Goal: Book appointment/travel/reservation

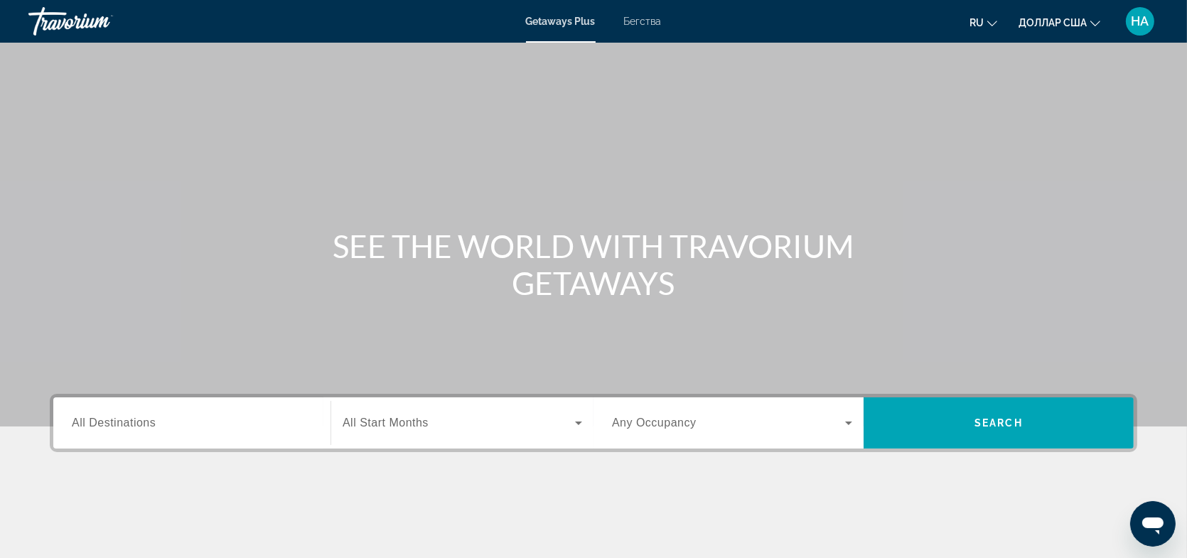
click at [134, 412] on div "Виджет поиска" at bounding box center [192, 423] width 240 height 41
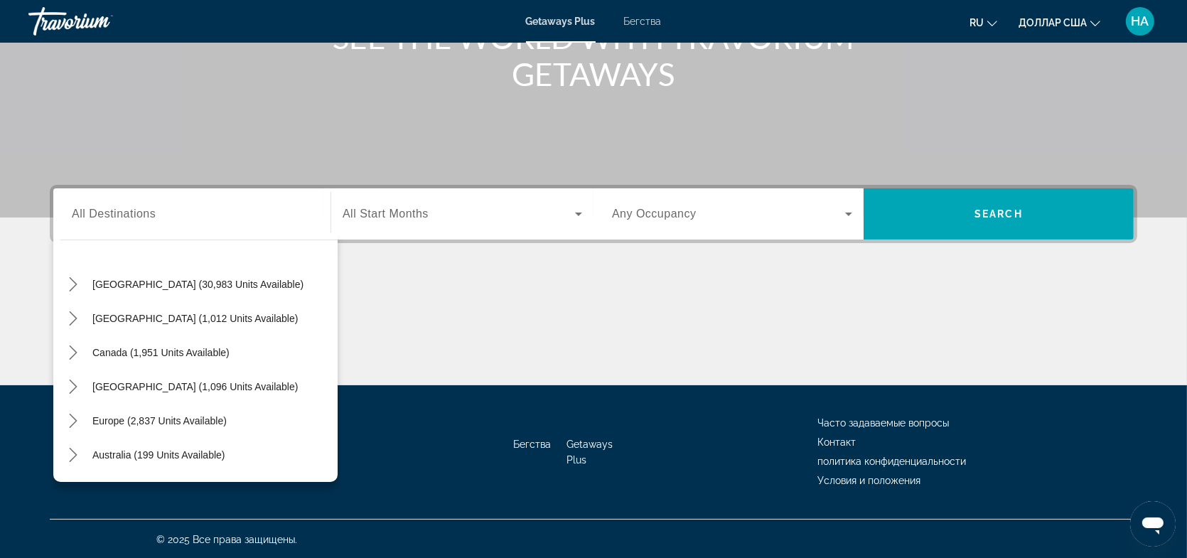
scroll to position [60, 0]
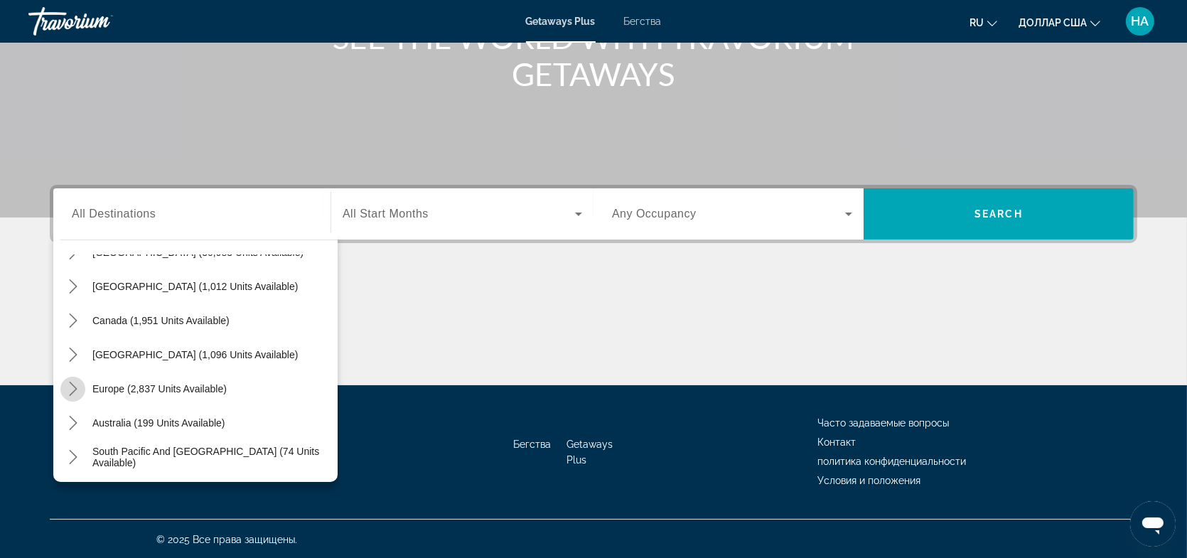
click at [70, 389] on icon "Toggle Europe (2,837 units available) submenu" at bounding box center [73, 389] width 14 height 14
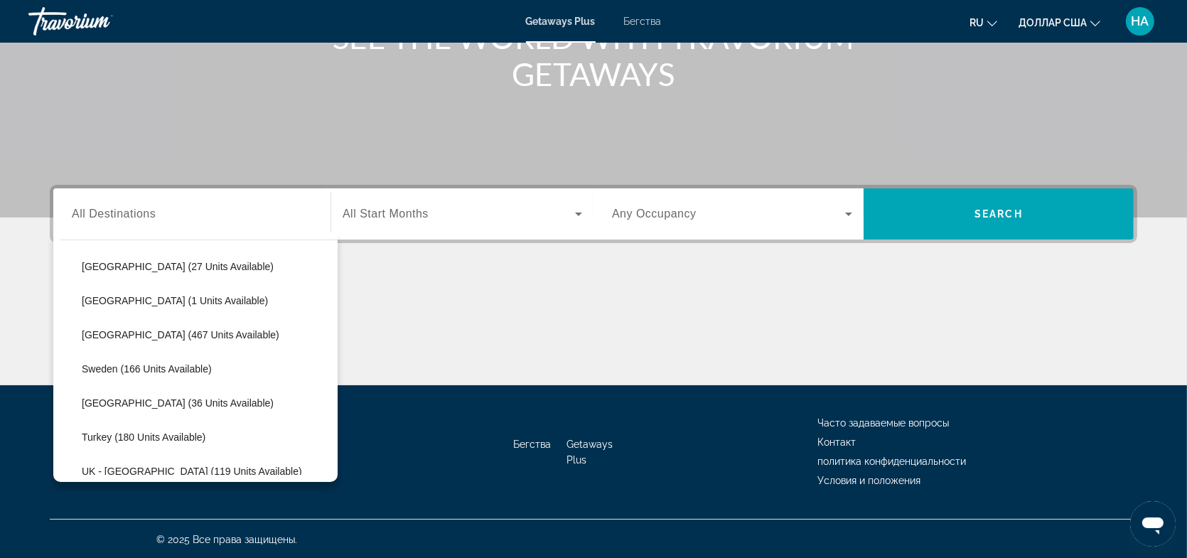
scroll to position [604, 0]
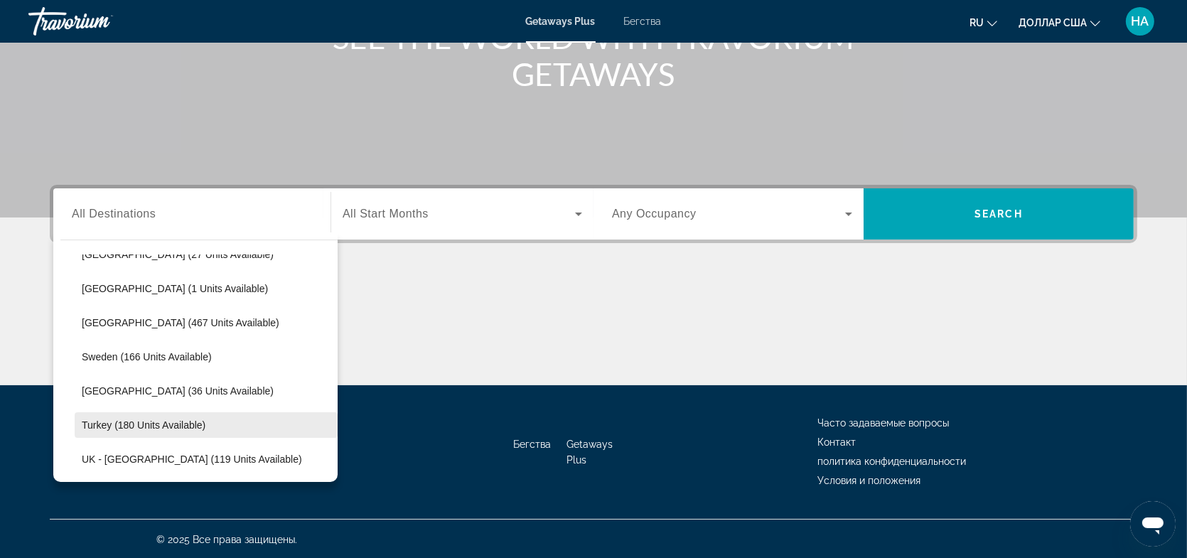
click at [154, 416] on span "Select destination: Turkey (180 units available)" at bounding box center [206, 425] width 263 height 34
type input "**********"
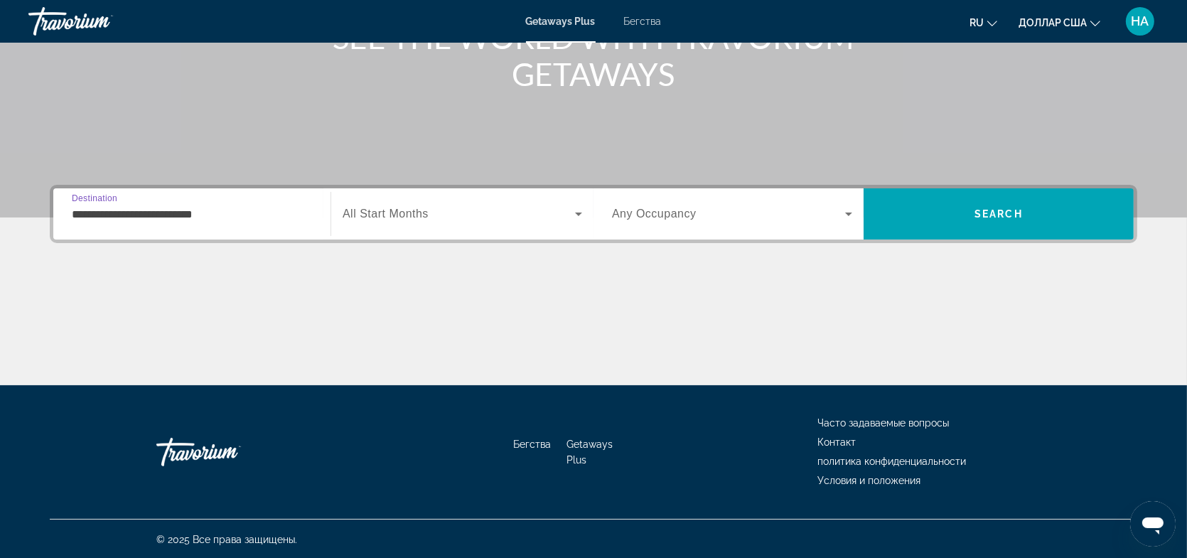
click at [424, 220] on span "Виджет поиска" at bounding box center [459, 213] width 232 height 17
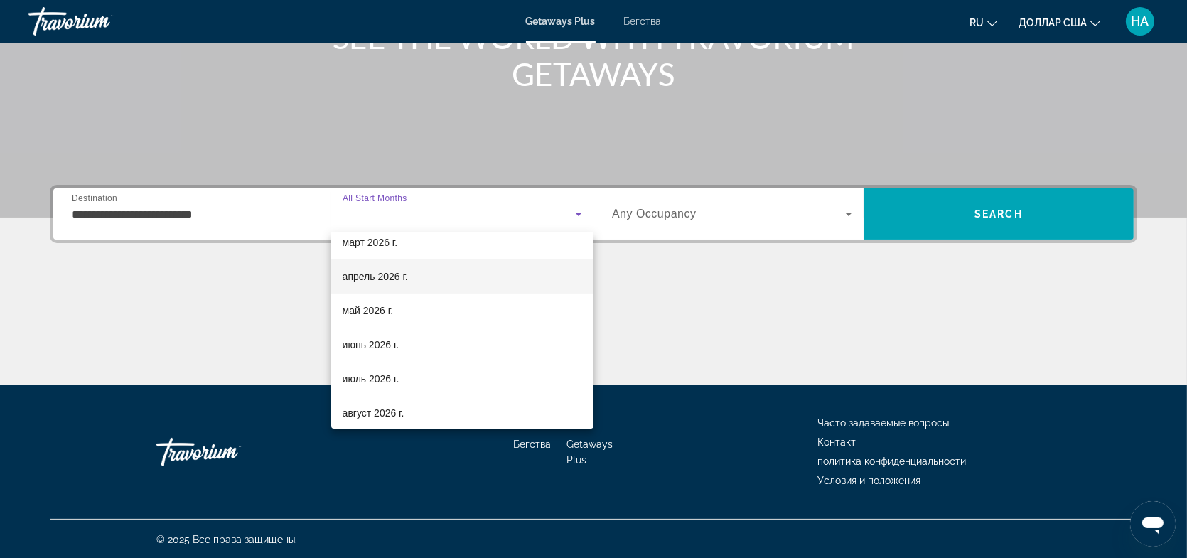
scroll to position [243, 0]
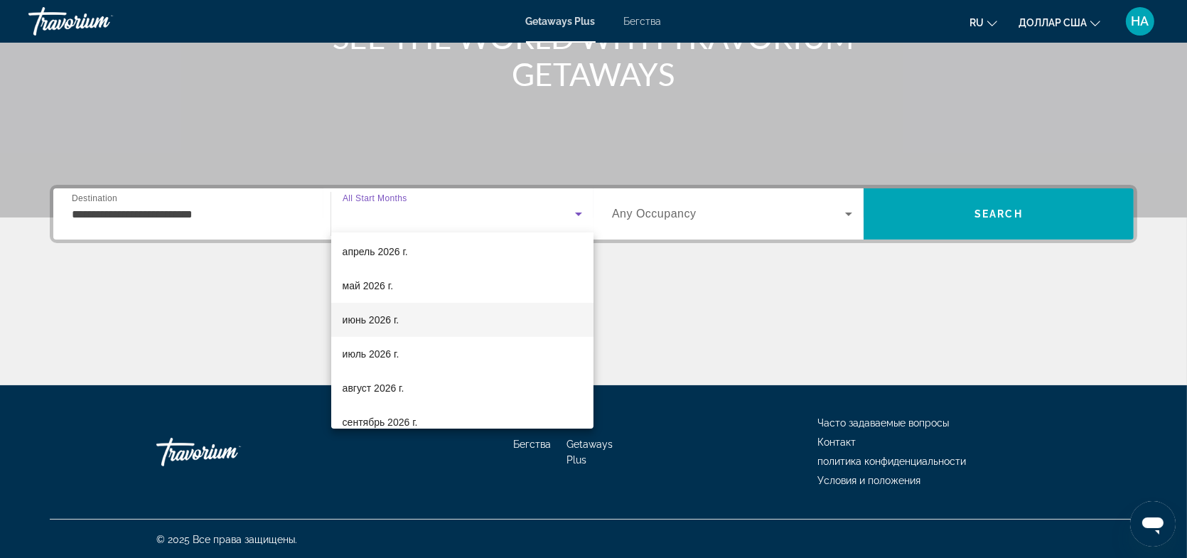
click at [380, 318] on font "июнь 2026 г." at bounding box center [371, 319] width 57 height 11
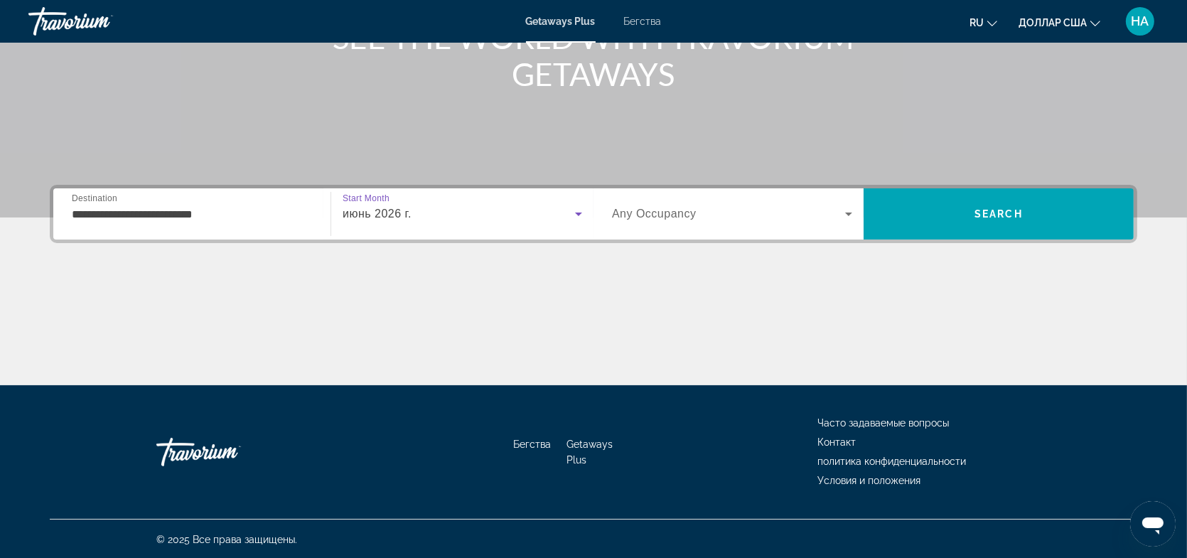
click at [849, 210] on icon "Виджет поиска" at bounding box center [848, 213] width 17 height 17
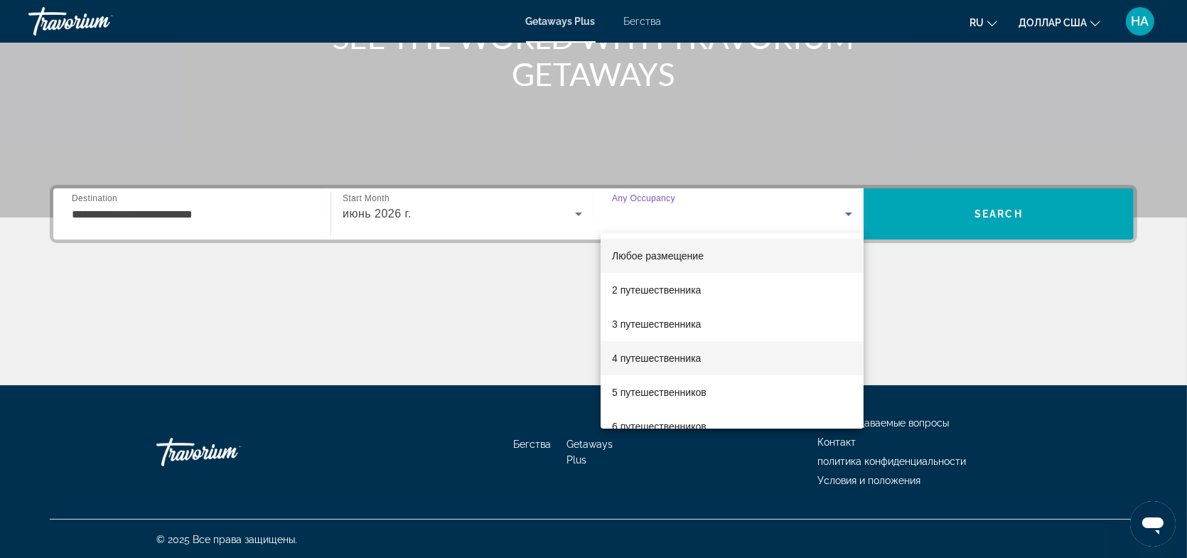
click at [654, 354] on font "4 путешественника" at bounding box center [656, 358] width 89 height 11
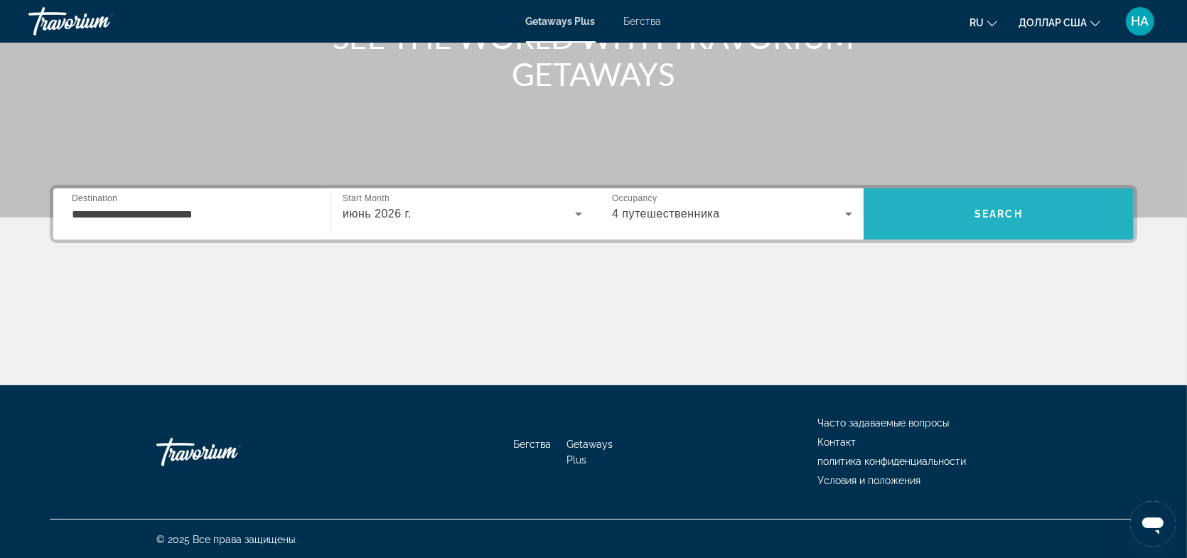
click at [1012, 212] on span "Search" at bounding box center [998, 213] width 48 height 11
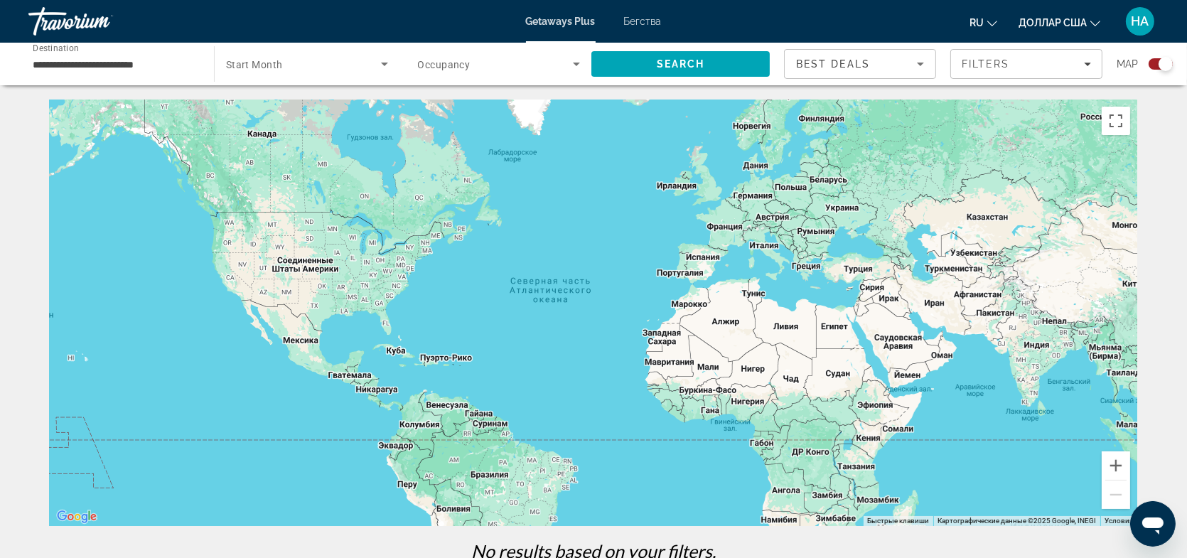
click at [505, 65] on span "Search widget" at bounding box center [496, 63] width 156 height 17
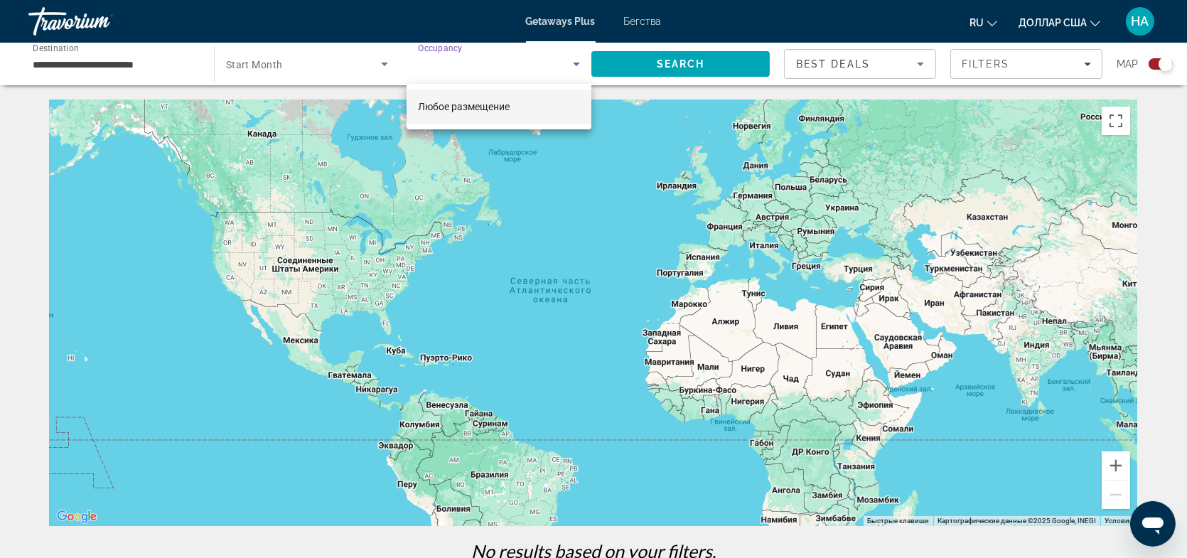
click at [482, 106] on font "Любое размещение" at bounding box center [464, 106] width 92 height 11
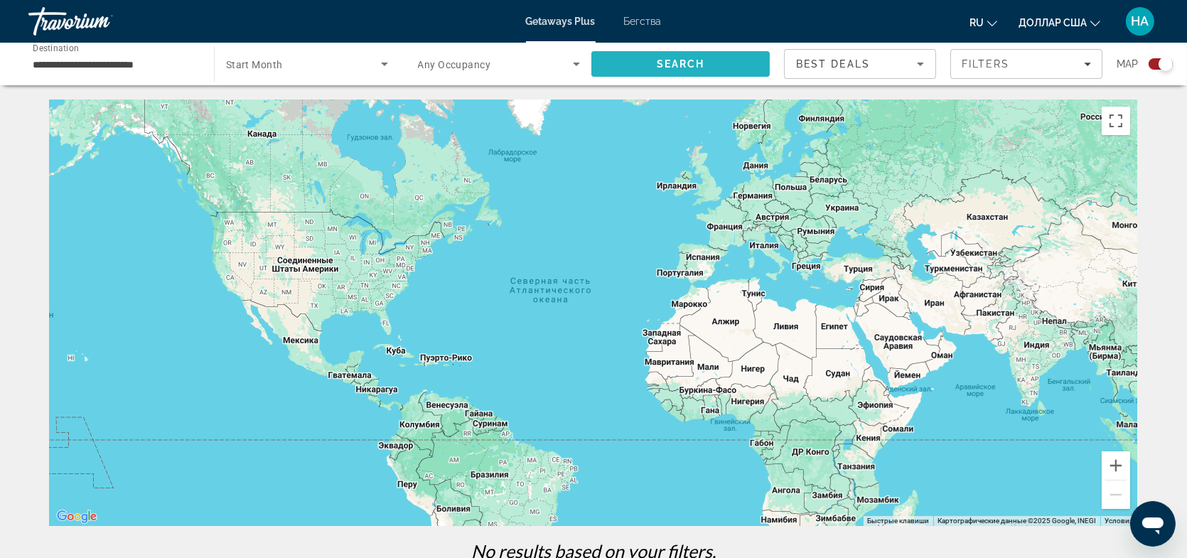
click at [689, 65] on span "Search" at bounding box center [681, 63] width 48 height 11
click at [346, 68] on span "Search widget" at bounding box center [303, 63] width 155 height 17
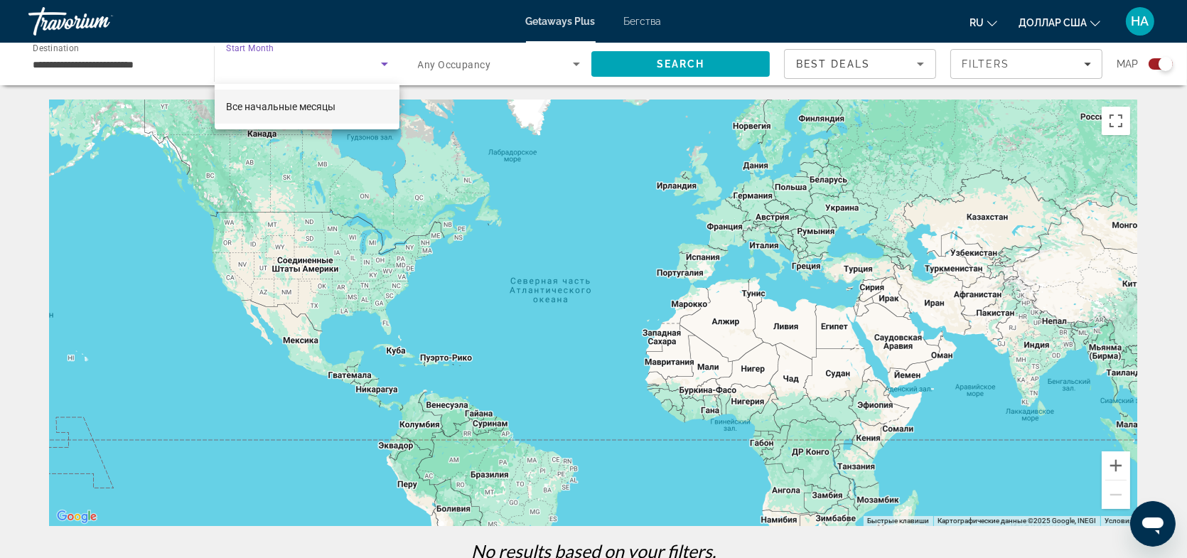
click at [325, 105] on font "Все начальные месяцы" at bounding box center [280, 106] width 109 height 11
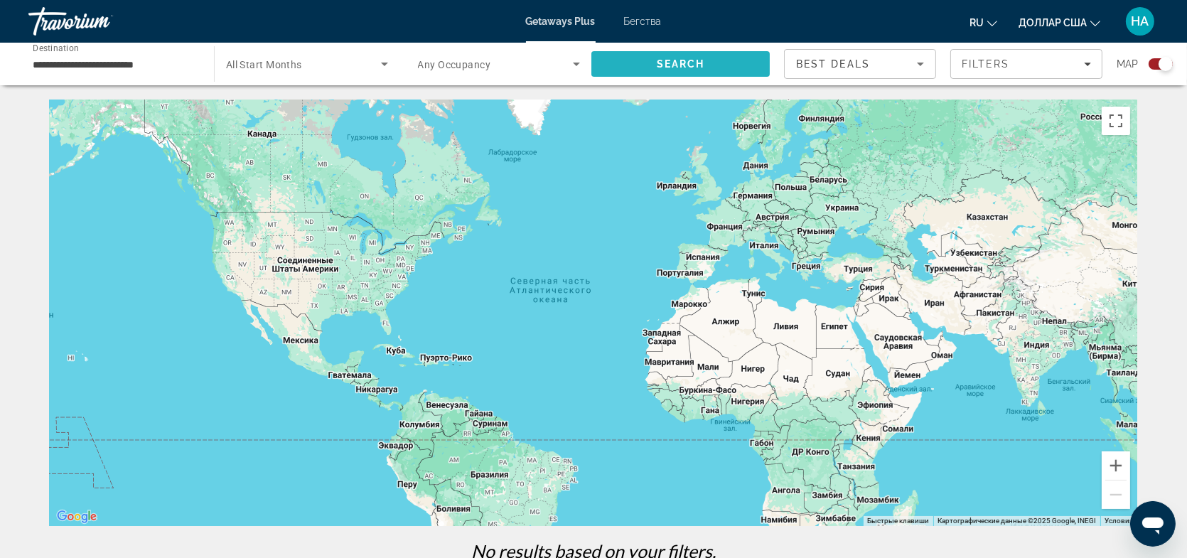
click at [682, 68] on span "Search" at bounding box center [681, 63] width 48 height 11
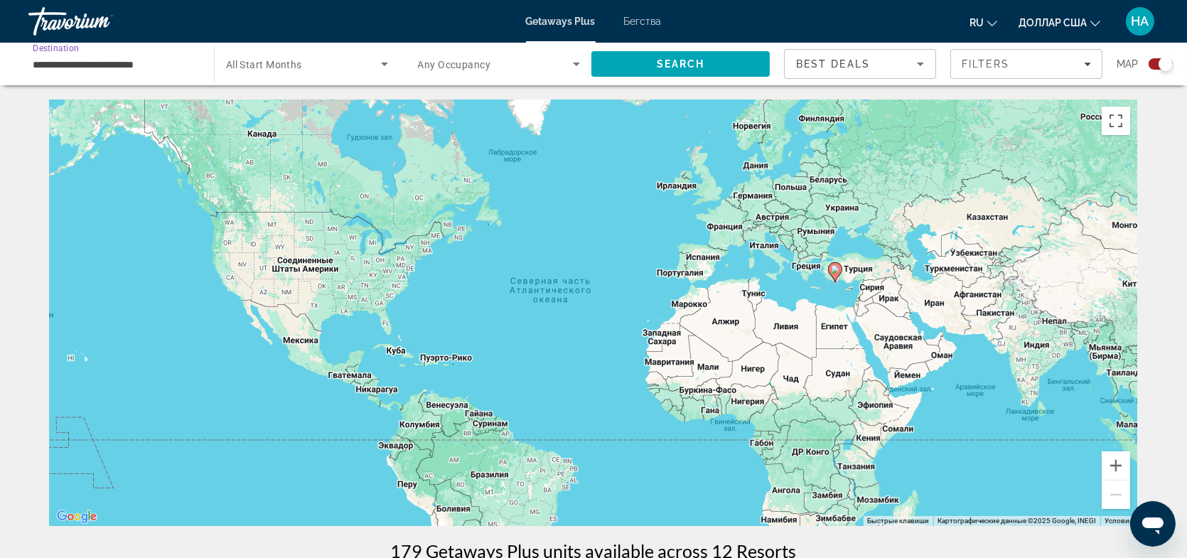
click at [157, 64] on input "**********" at bounding box center [114, 64] width 163 height 17
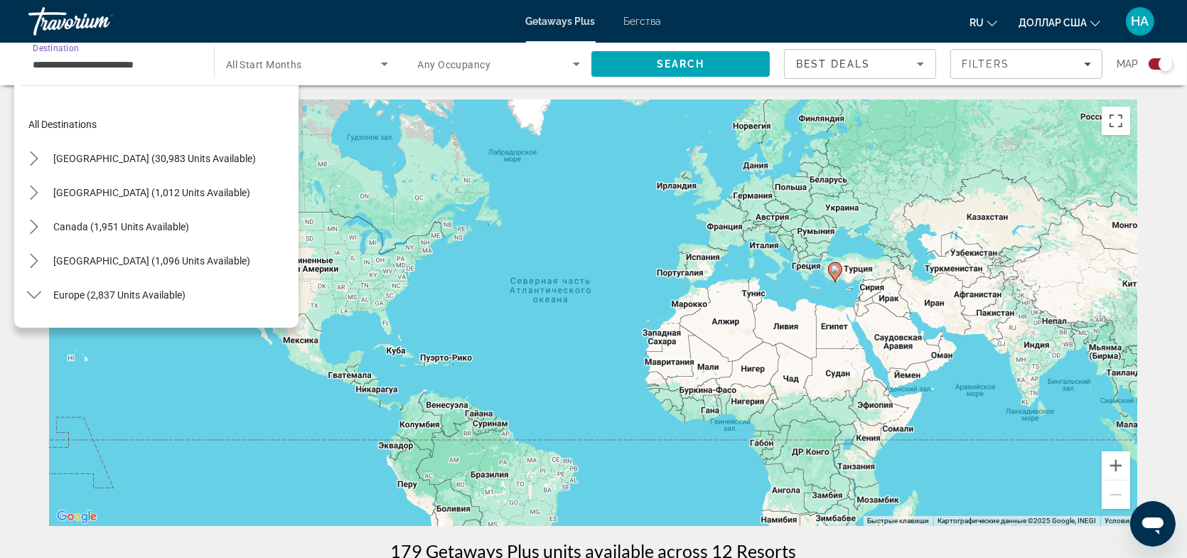
scroll to position [665, 0]
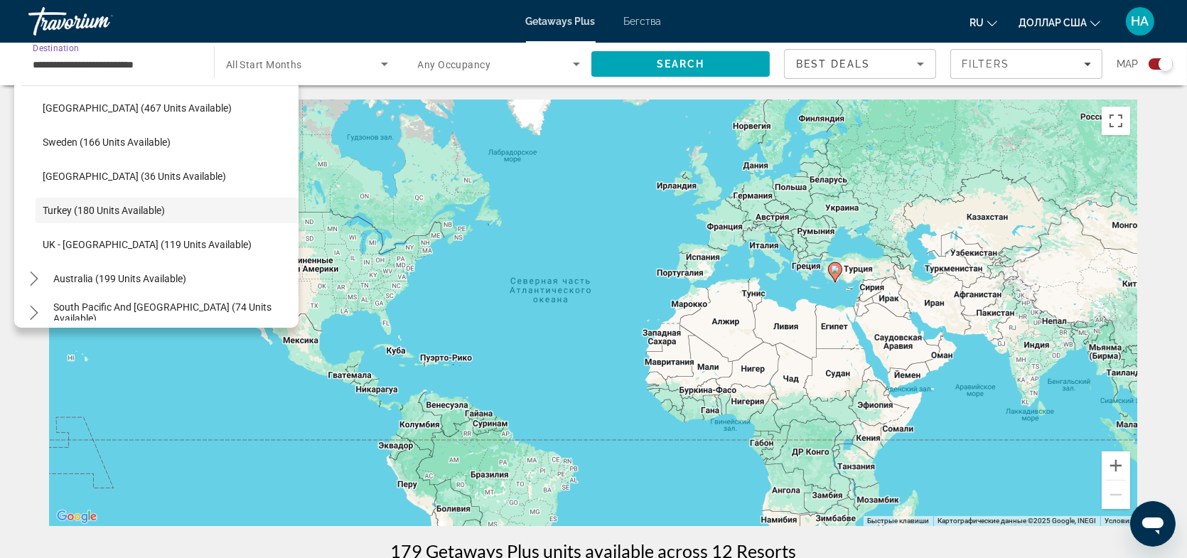
drag, startPoint x: 168, startPoint y: 61, endPoint x: 131, endPoint y: 63, distance: 36.3
click at [131, 63] on input "**********" at bounding box center [114, 64] width 163 height 17
click at [195, 144] on span "Select destination: Sweden (166 units available)" at bounding box center [167, 142] width 263 height 34
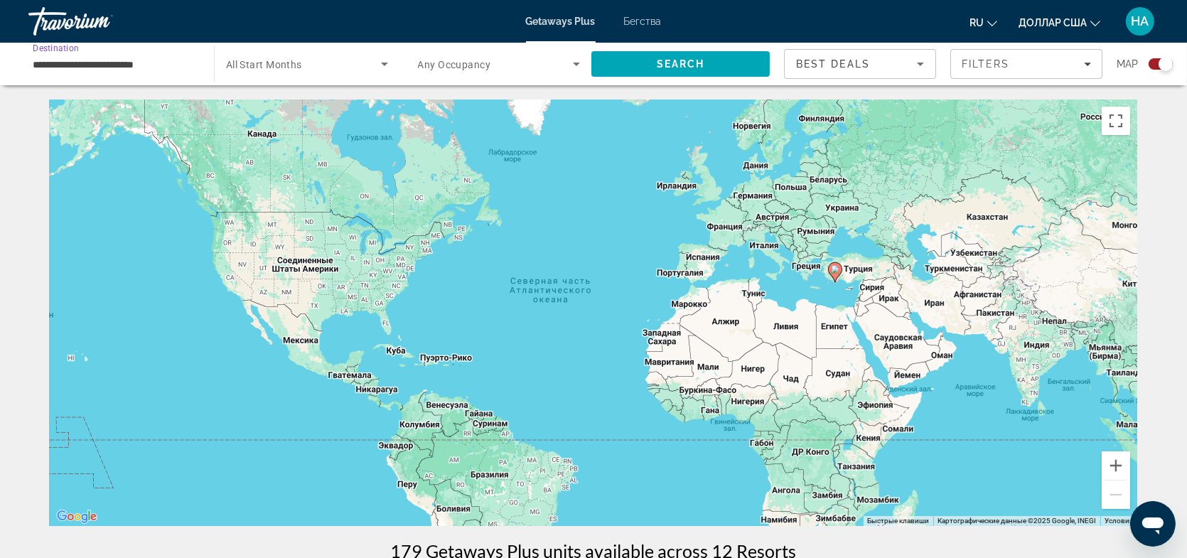
click at [183, 63] on input "**********" at bounding box center [114, 64] width 163 height 17
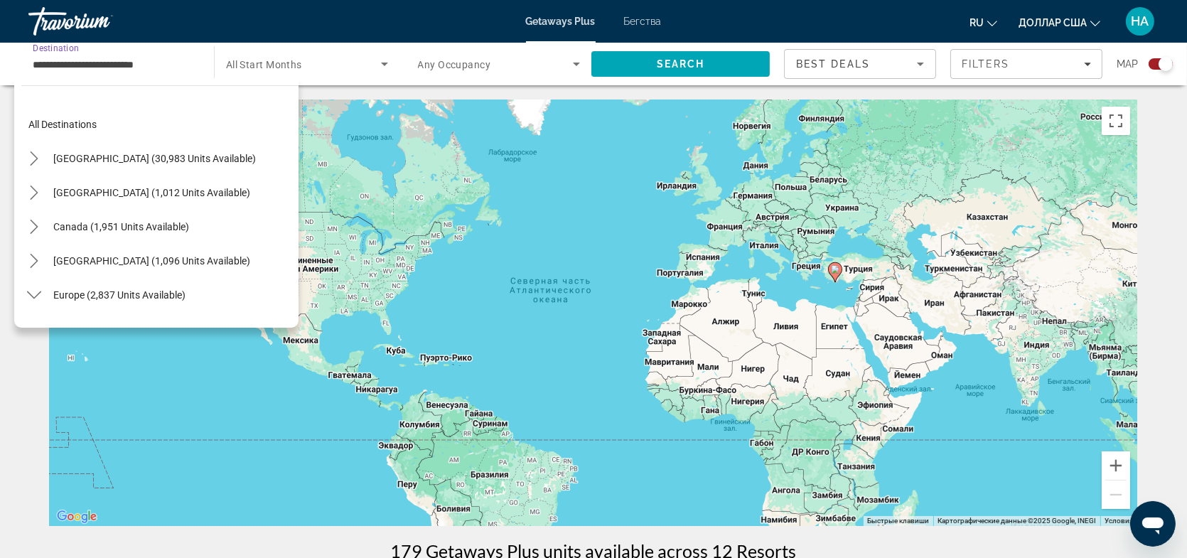
scroll to position [596, 0]
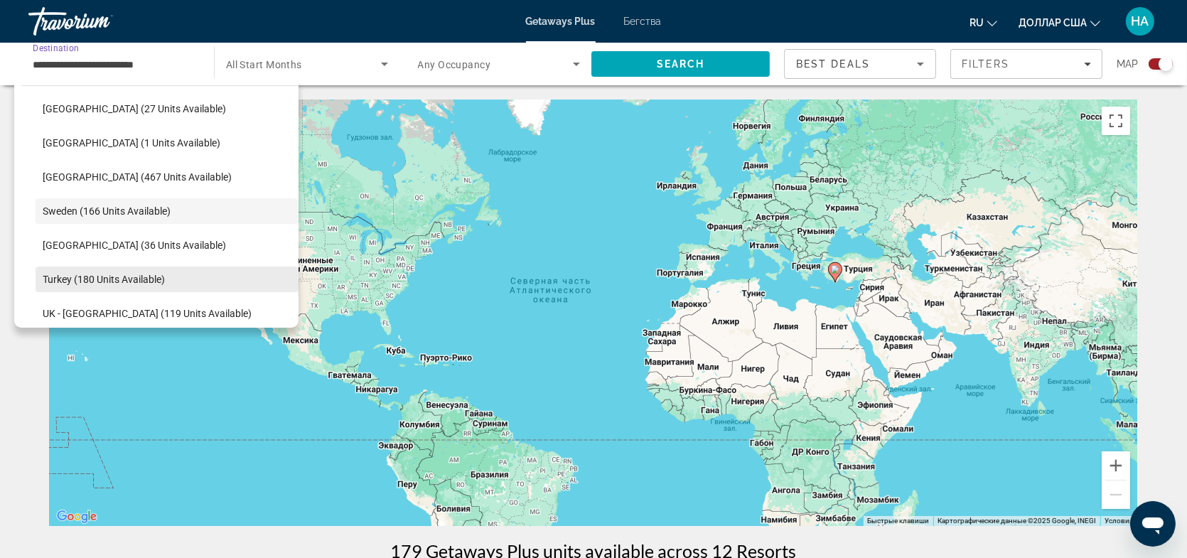
click at [75, 274] on span "Turkey (180 units available)" at bounding box center [104, 279] width 122 height 11
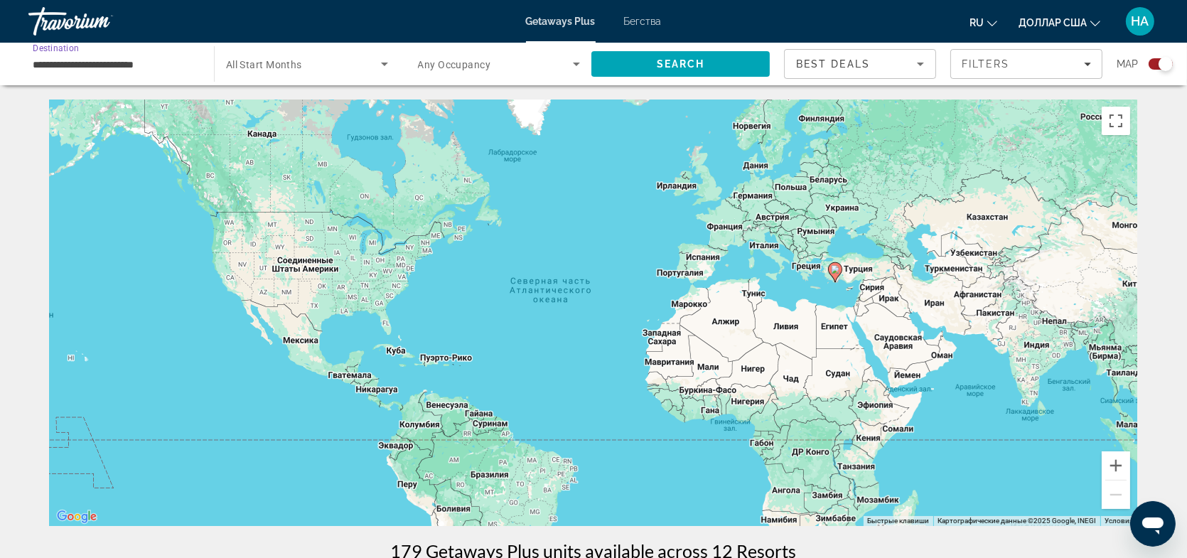
click at [304, 68] on span "Search widget" at bounding box center [303, 63] width 155 height 17
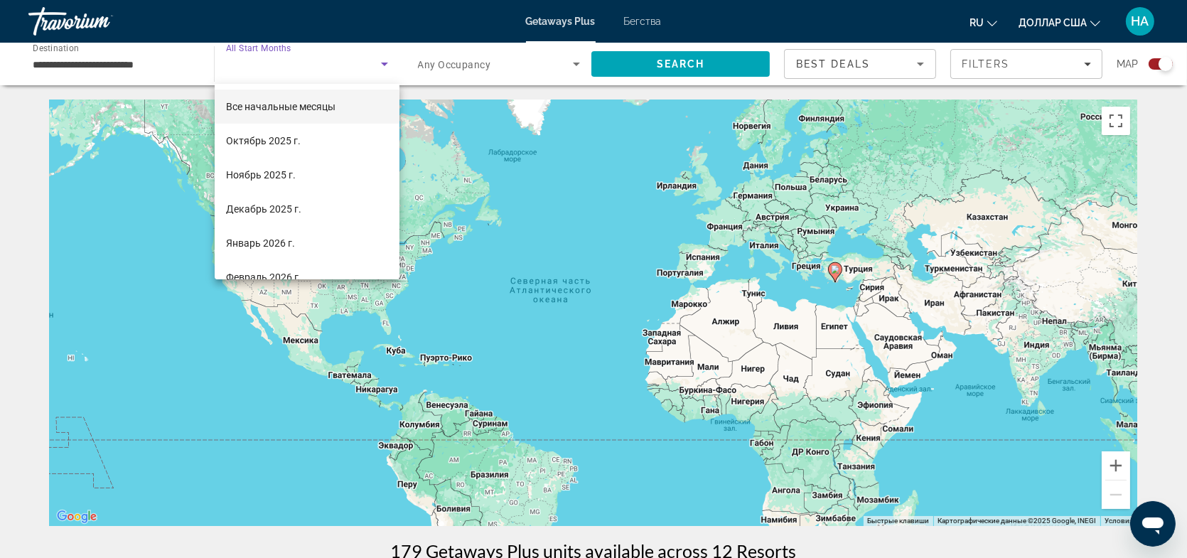
scroll to position [54, 0]
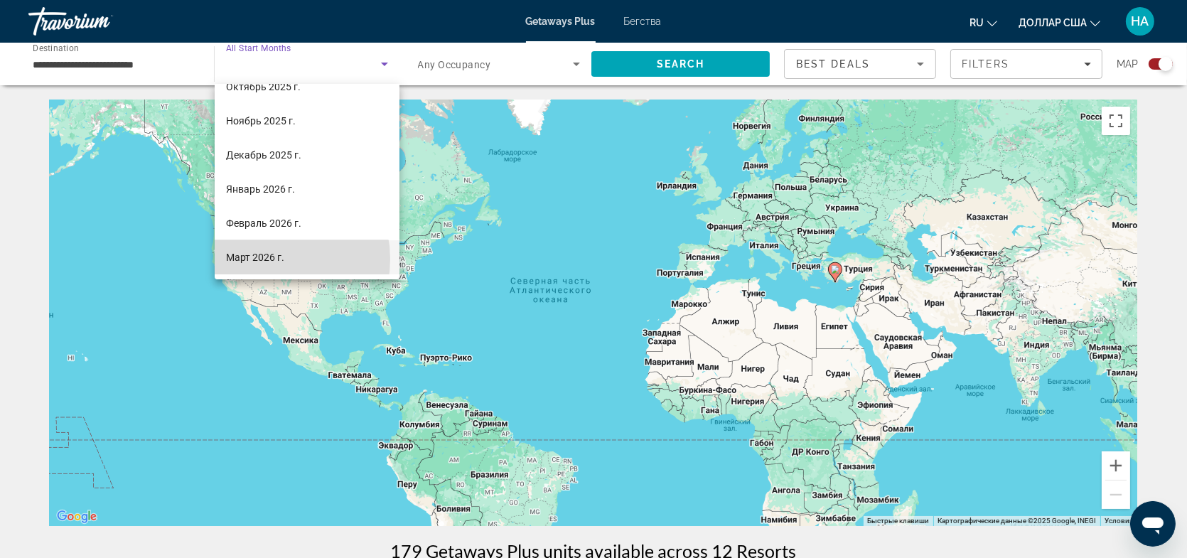
click at [264, 259] on font "Март 2026 г." at bounding box center [255, 257] width 58 height 11
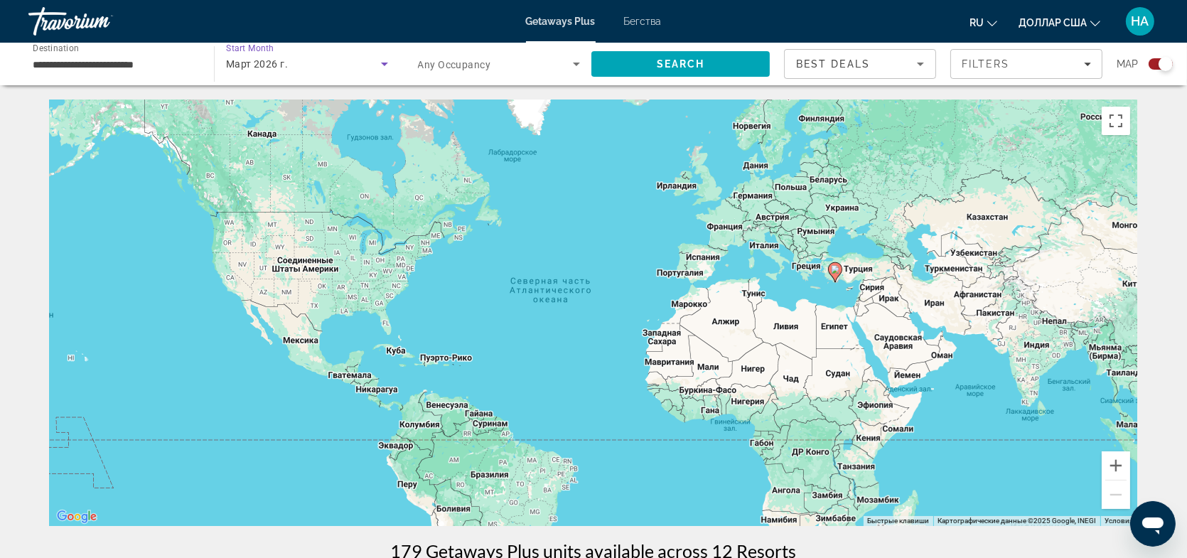
click at [385, 66] on icon "Search widget" at bounding box center [384, 63] width 17 height 17
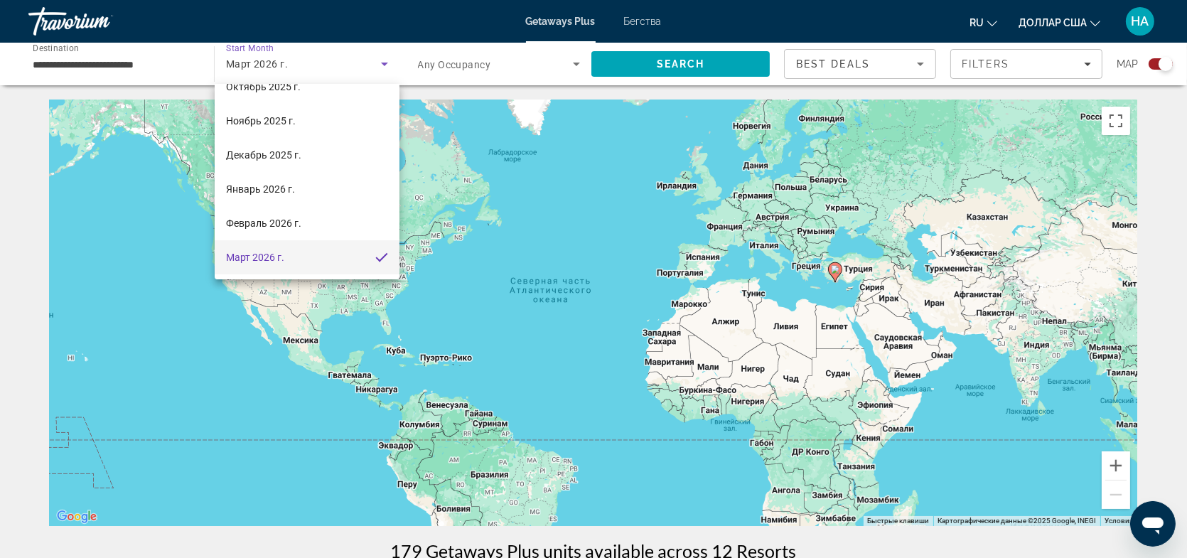
click at [290, 257] on mat-option "Март 2026 г." at bounding box center [307, 257] width 185 height 34
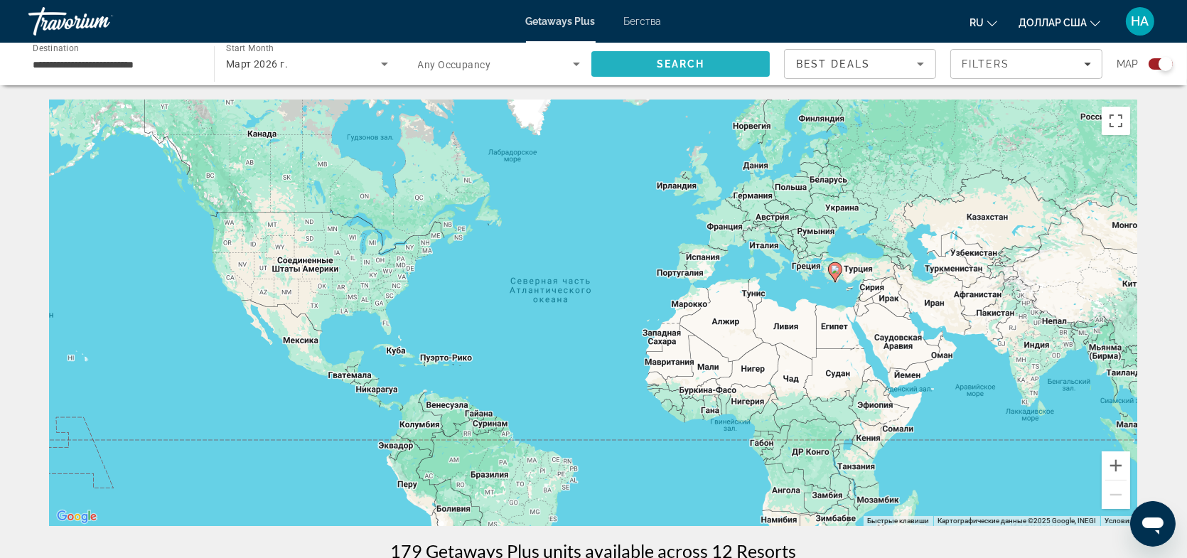
click at [697, 68] on span "Search" at bounding box center [681, 63] width 48 height 11
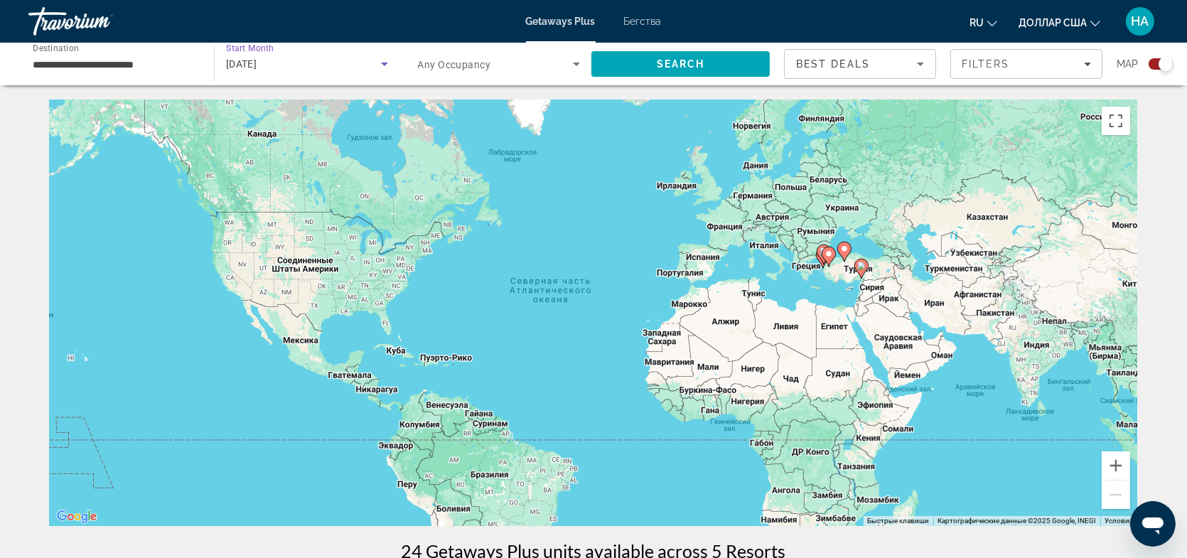
click at [284, 70] on div "[DATE]" at bounding box center [303, 63] width 155 height 17
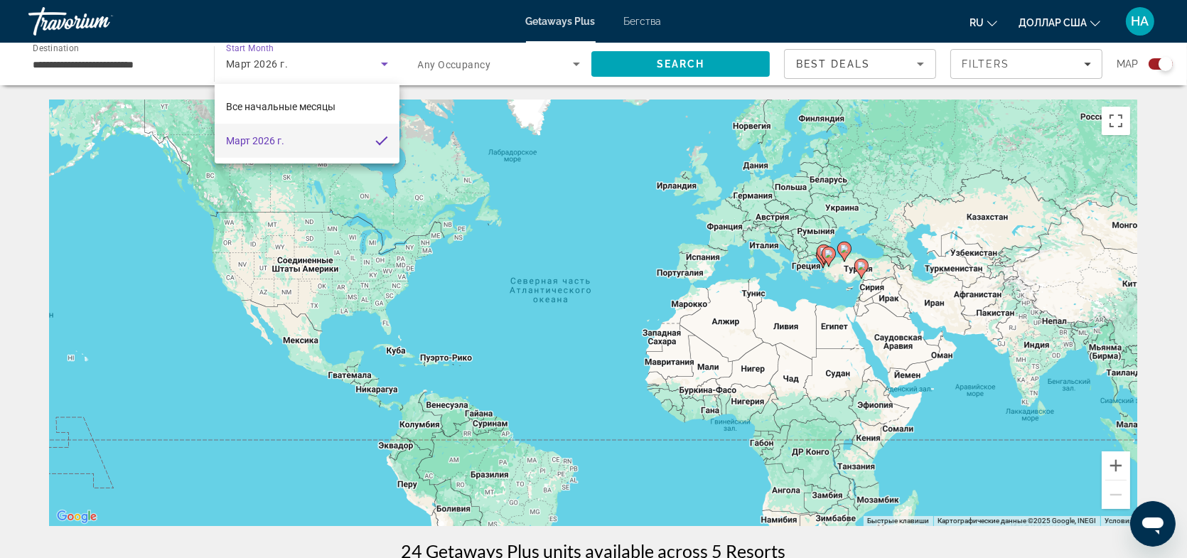
click at [331, 136] on mat-option "Март 2026 г." at bounding box center [307, 141] width 185 height 34
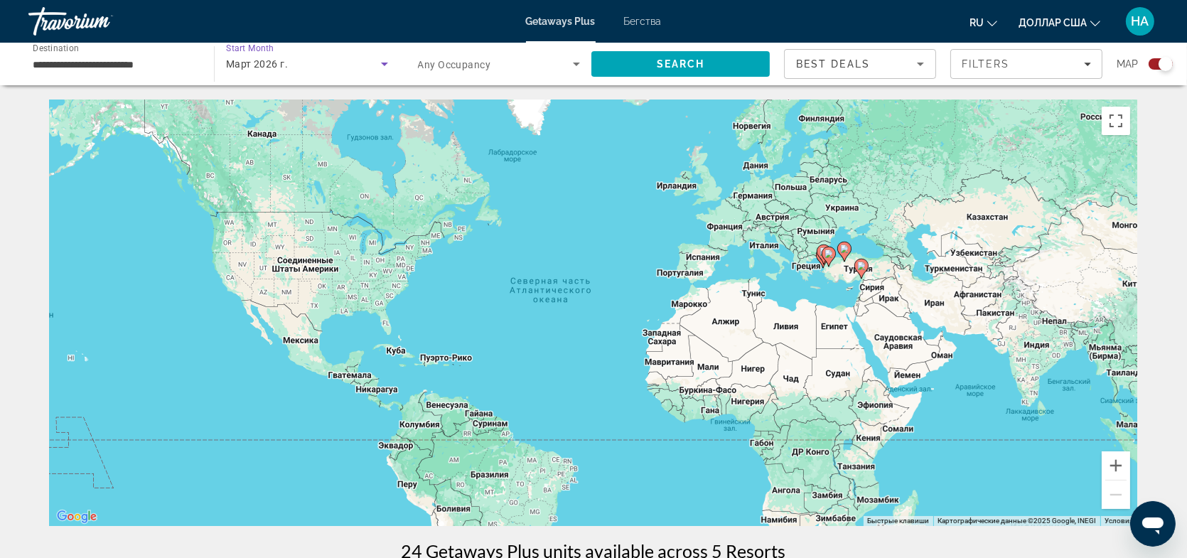
click at [308, 58] on div "Март 2026 г." at bounding box center [303, 63] width 155 height 17
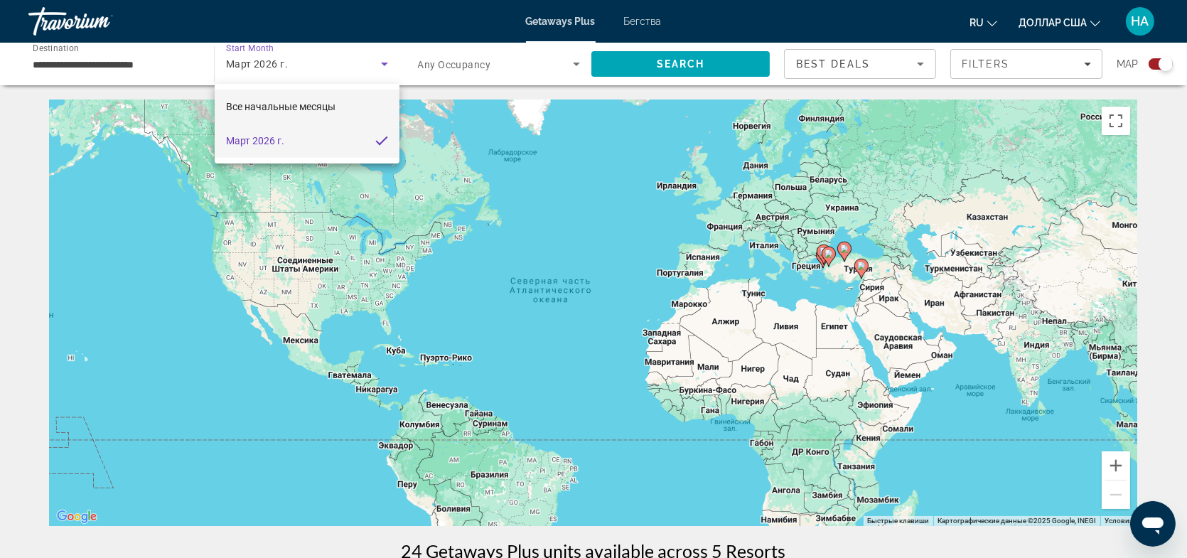
click at [313, 99] on span "Все начальные месяцы" at bounding box center [280, 106] width 109 height 17
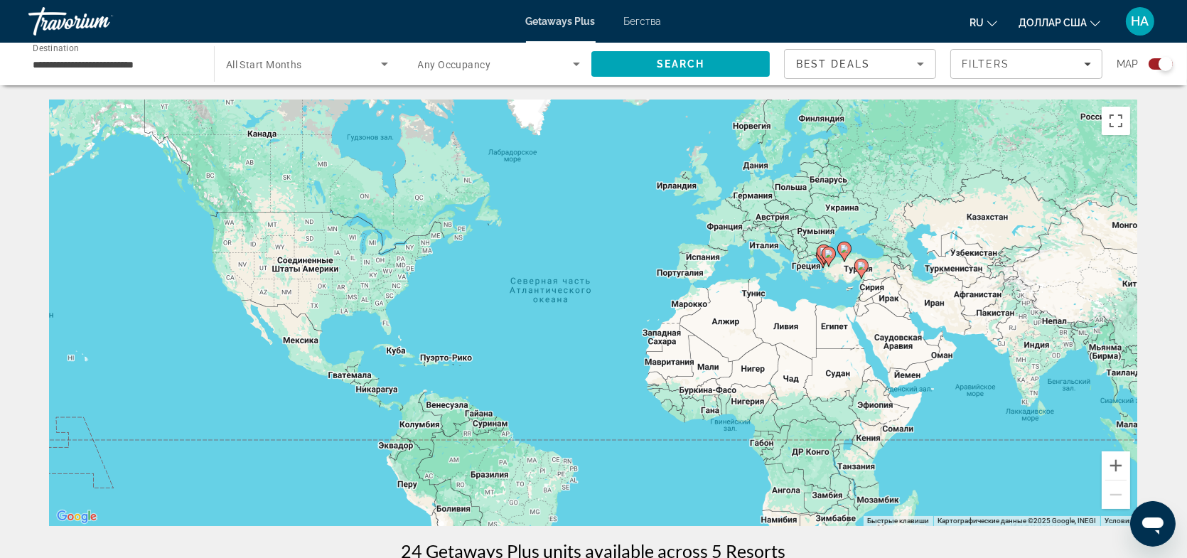
click at [259, 65] on span "All Start Months" at bounding box center [264, 64] width 76 height 11
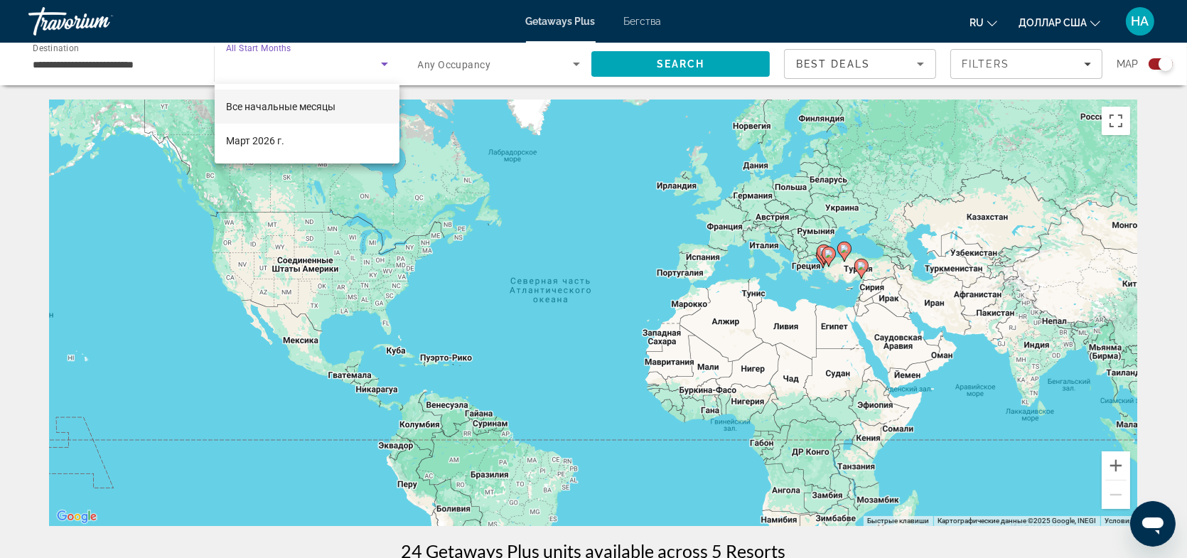
click at [275, 102] on font "Все начальные месяцы" at bounding box center [280, 106] width 109 height 11
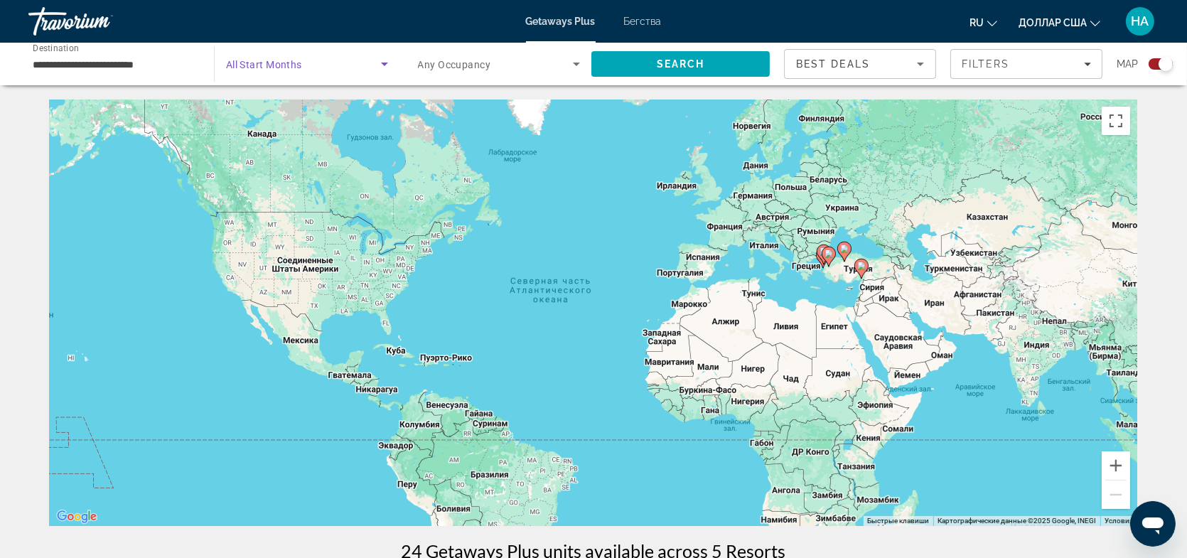
click at [379, 61] on icon "Search widget" at bounding box center [384, 63] width 17 height 17
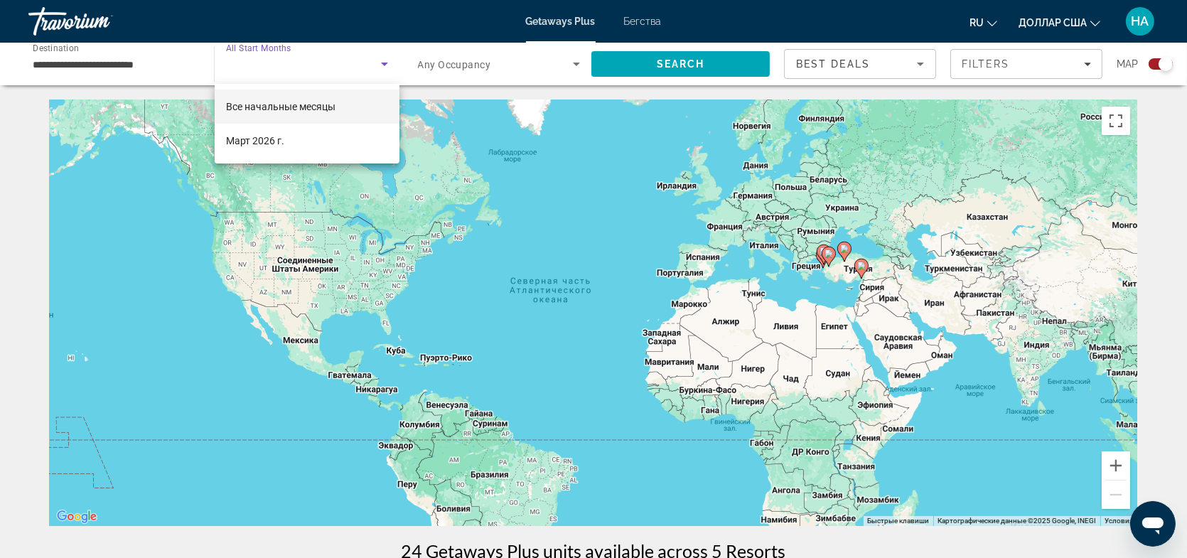
click at [385, 65] on div at bounding box center [593, 279] width 1187 height 558
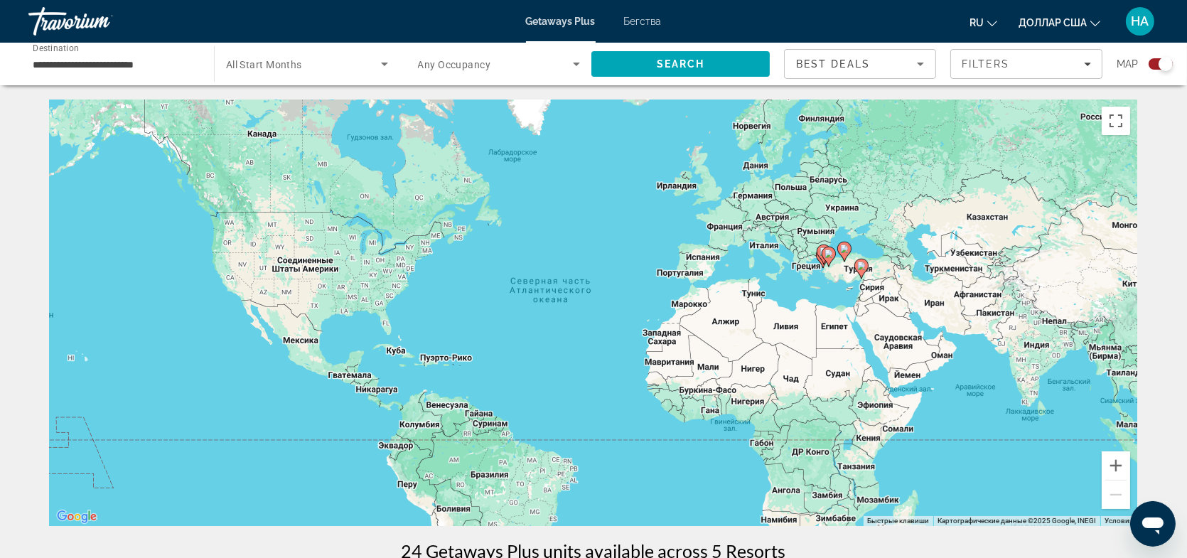
click at [73, 62] on input "**********" at bounding box center [114, 64] width 163 height 17
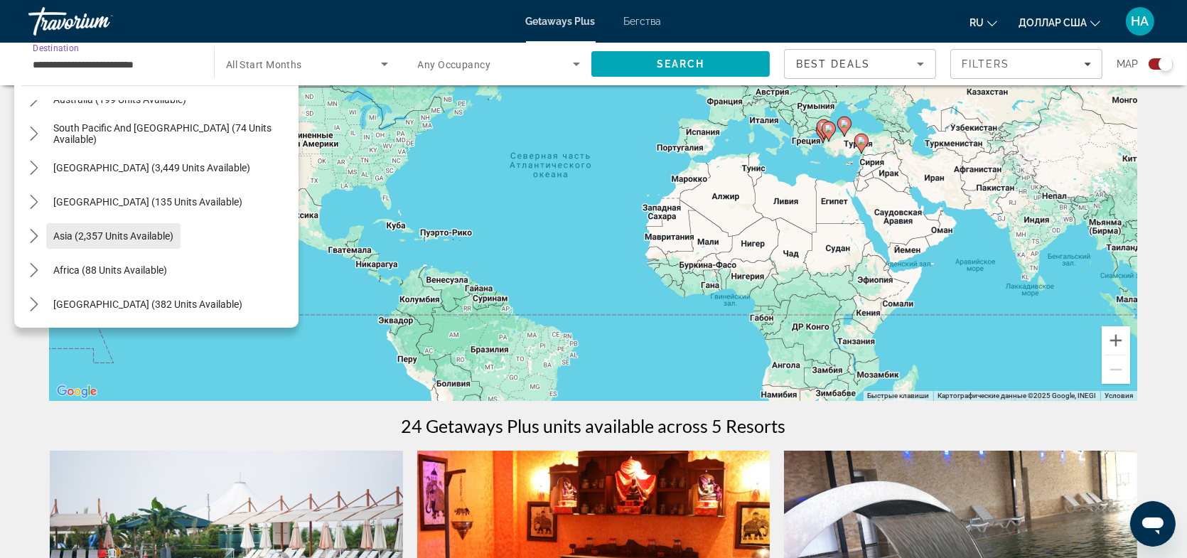
scroll to position [142, 0]
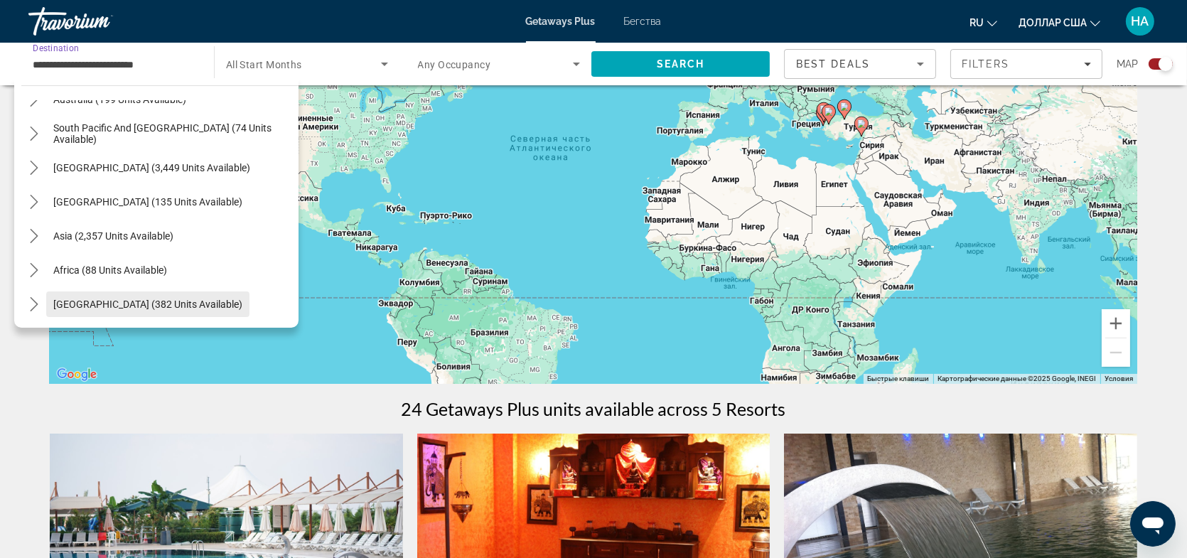
click at [95, 301] on span "[GEOGRAPHIC_DATA] (382 units available)" at bounding box center [147, 304] width 189 height 11
type input "**********"
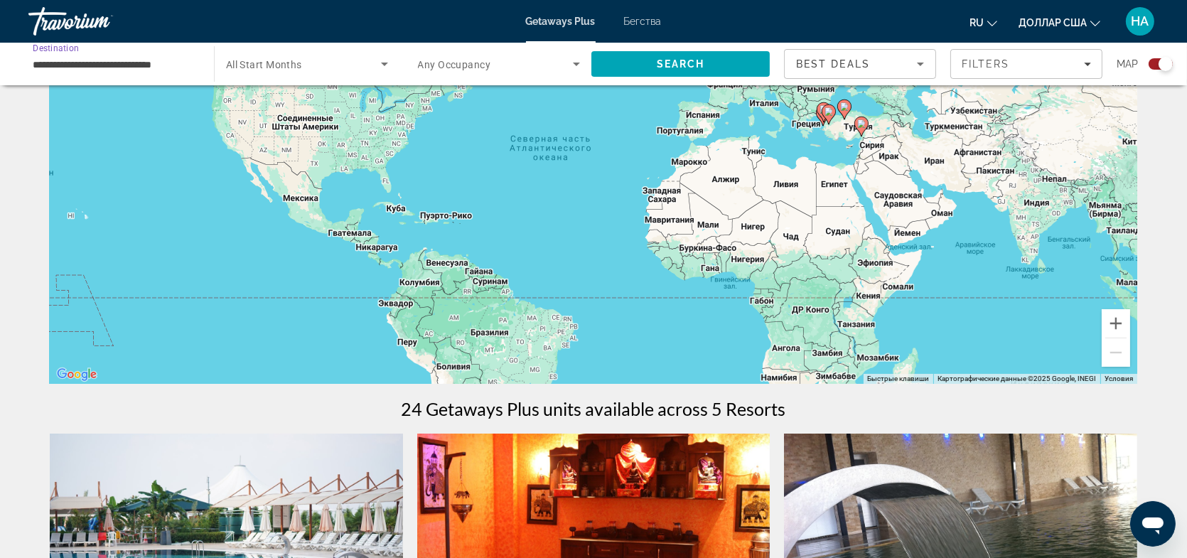
click at [92, 67] on input "**********" at bounding box center [114, 64] width 163 height 17
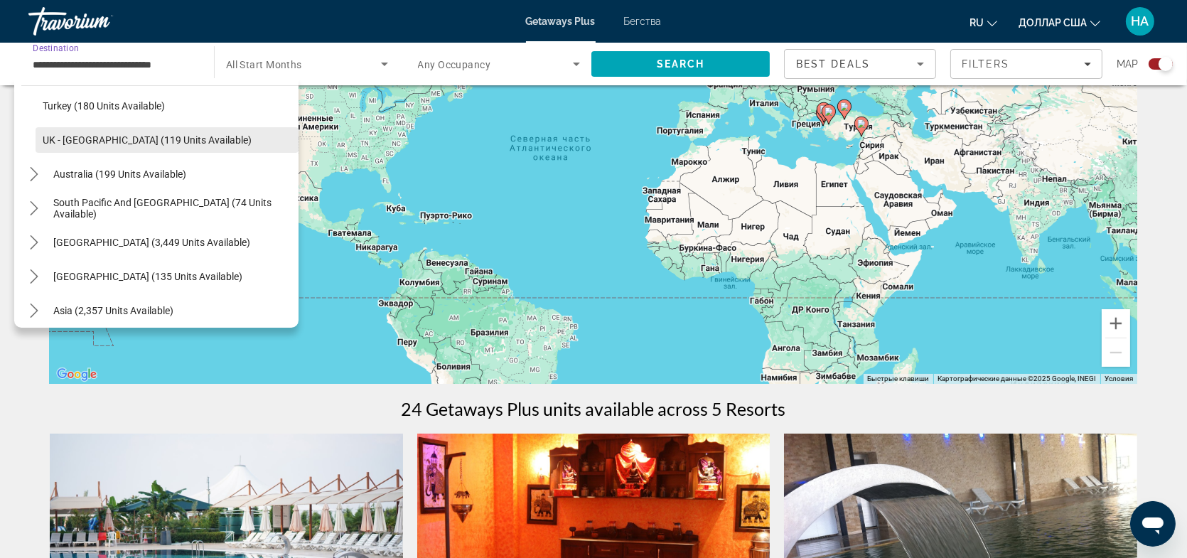
scroll to position [842, 0]
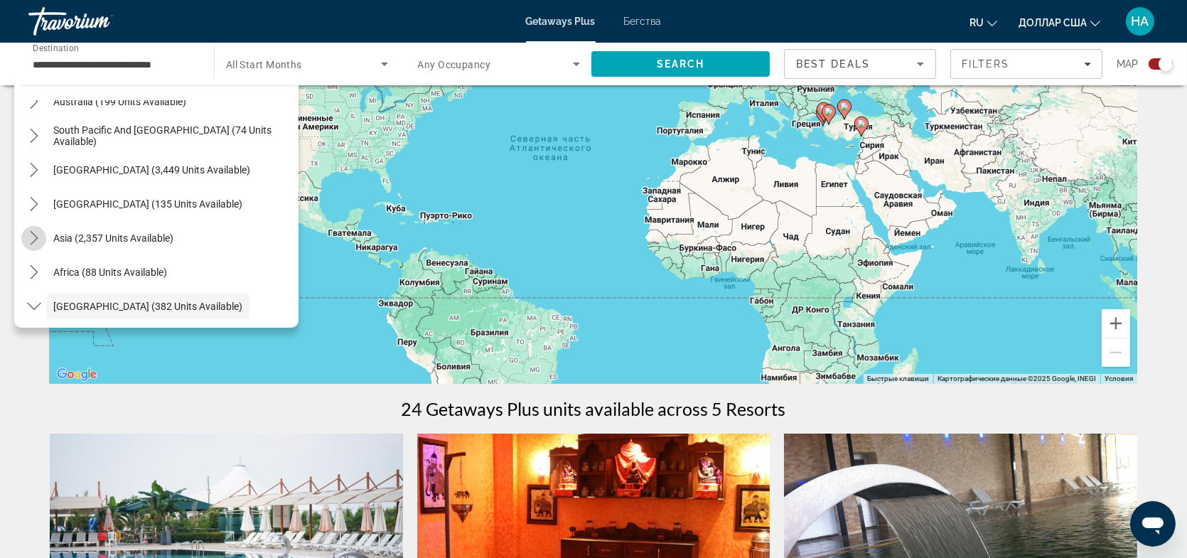
click at [36, 234] on icon "Toggle Asia (2,357 units available) submenu" at bounding box center [34, 238] width 14 height 14
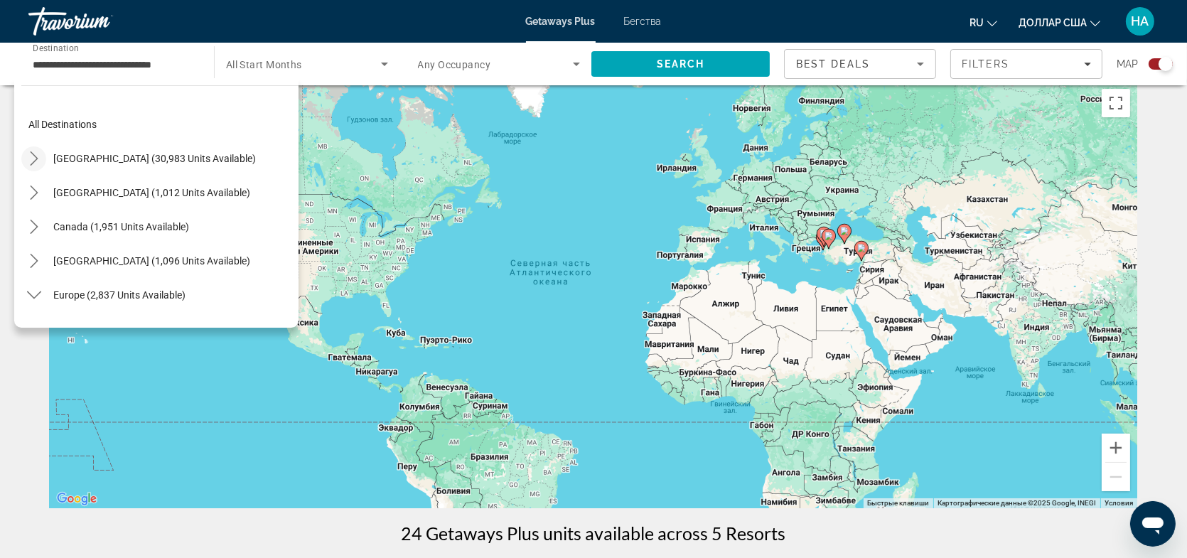
scroll to position [0, 0]
